Goal: Navigation & Orientation: Understand site structure

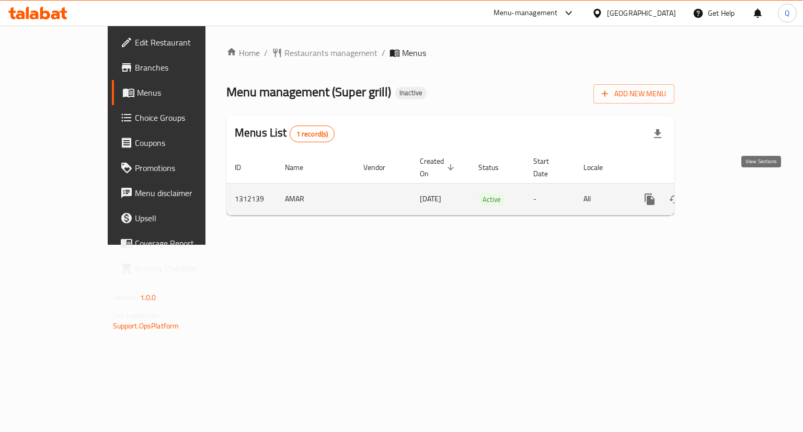
click at [732, 193] on icon "enhanced table" at bounding box center [725, 199] width 13 height 13
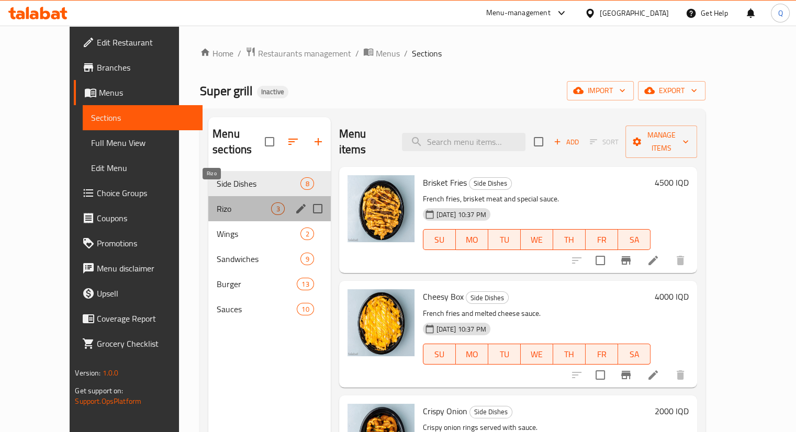
click at [217, 202] on span "Rizo" at bounding box center [244, 208] width 54 height 13
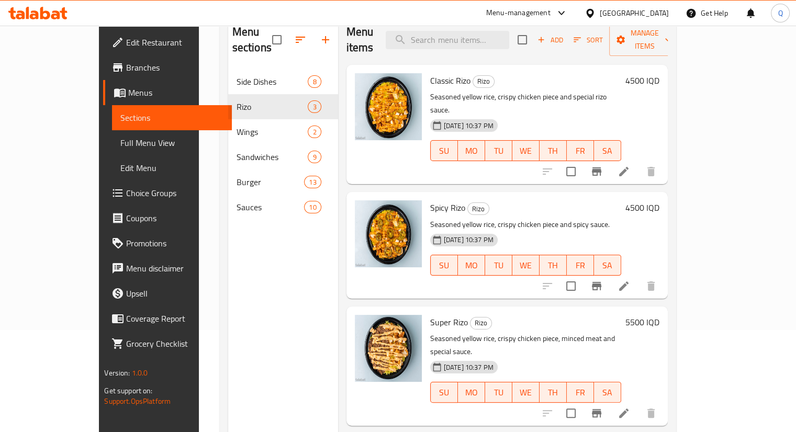
scroll to position [146, 0]
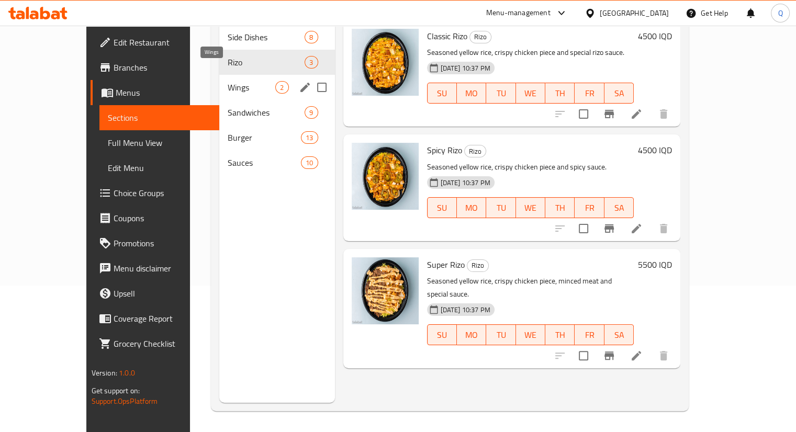
click at [228, 81] on span "Wings" at bounding box center [252, 87] width 48 height 13
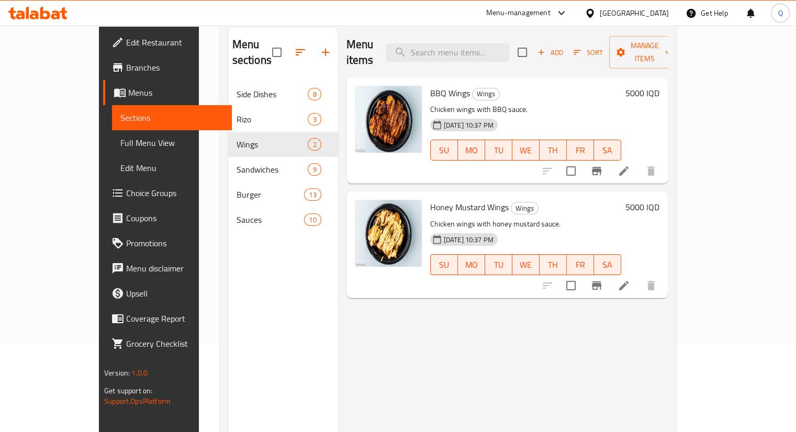
scroll to position [90, 0]
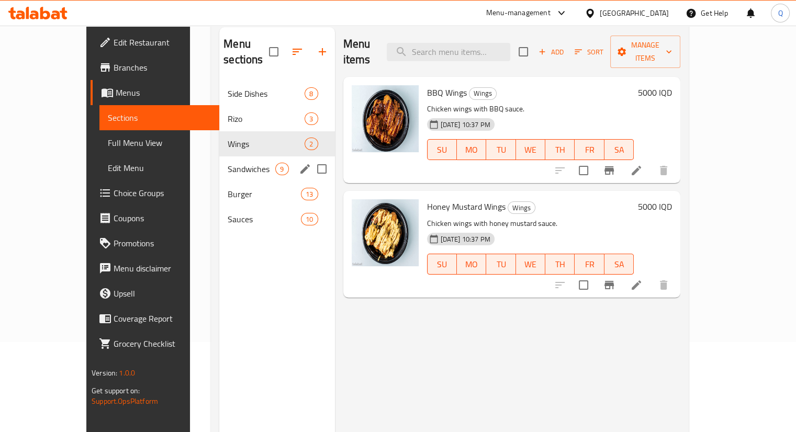
click at [219, 161] on div "Sandwiches 9" at bounding box center [276, 168] width 115 height 25
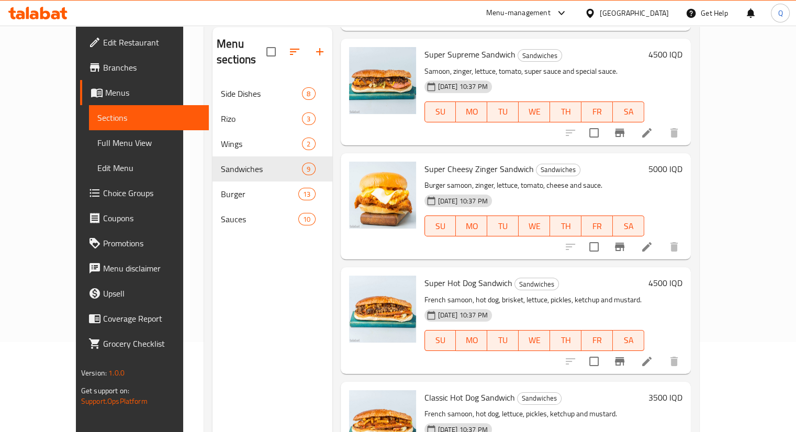
scroll to position [146, 0]
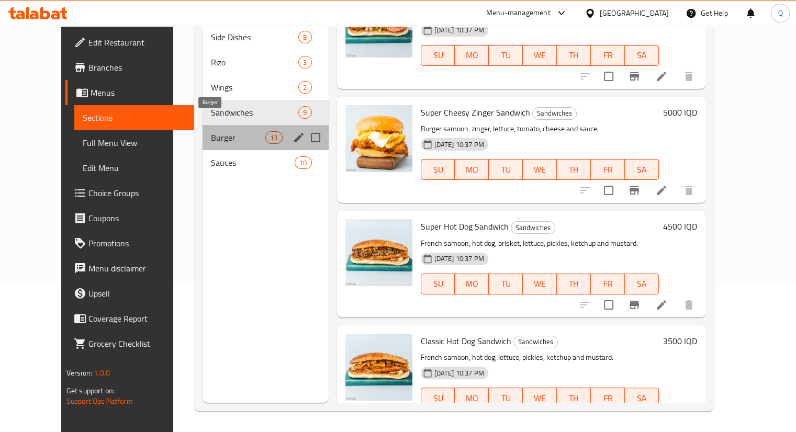
click at [227, 131] on span "Burger" at bounding box center [238, 137] width 54 height 13
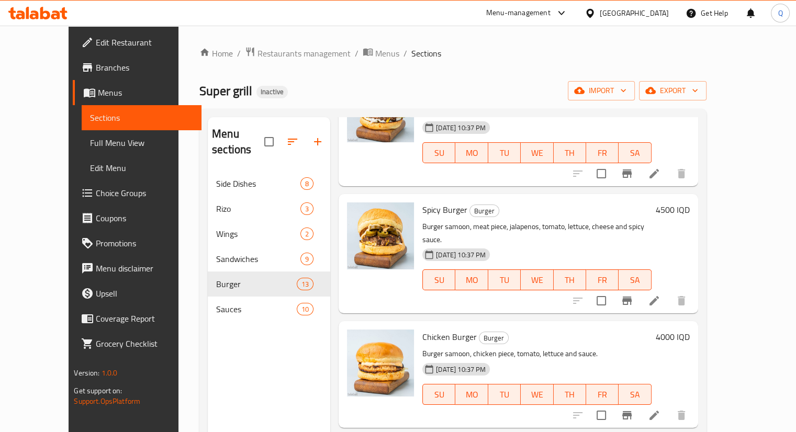
scroll to position [146, 0]
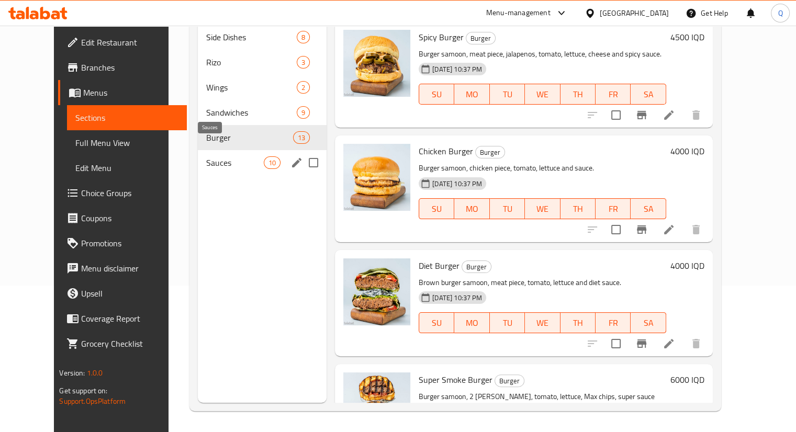
click at [206, 156] on span "Sauces" at bounding box center [235, 162] width 58 height 13
